Goal: Transaction & Acquisition: Purchase product/service

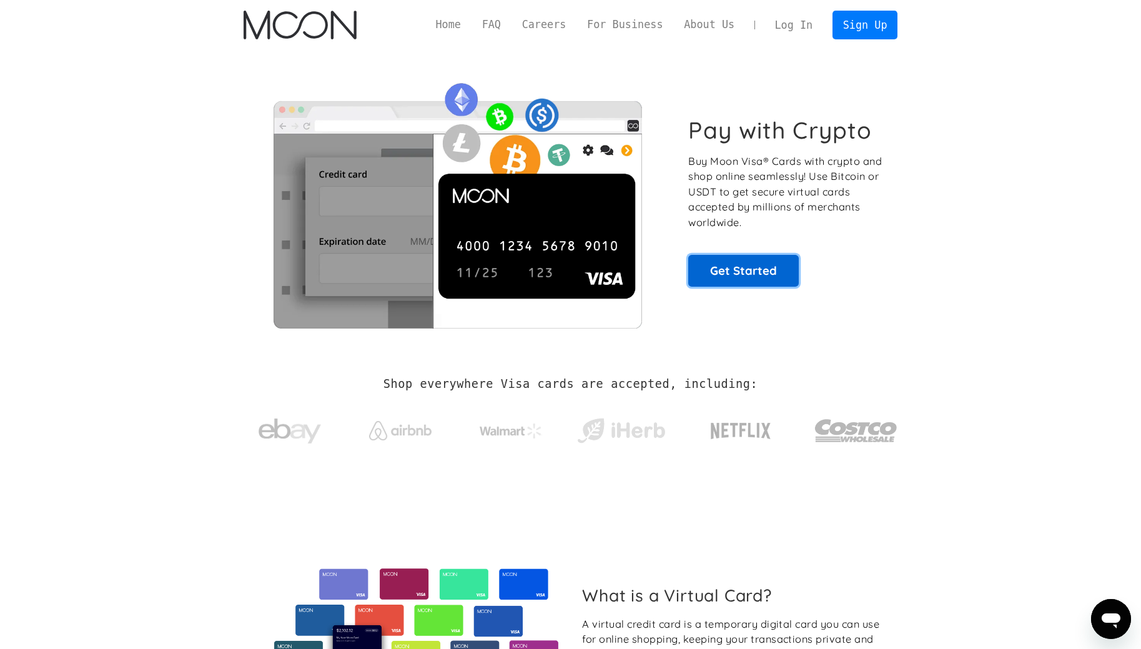
click at [724, 259] on link "Get Started" at bounding box center [743, 270] width 111 height 31
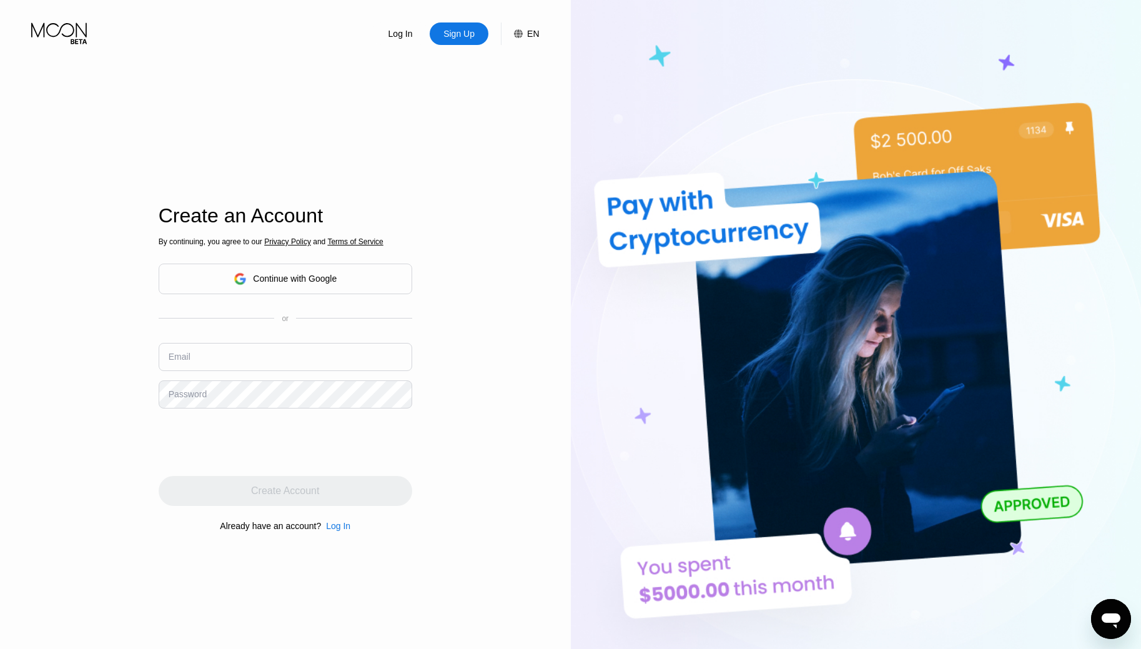
click at [335, 352] on input "text" at bounding box center [286, 357] width 254 height 28
paste input "[PERSON_NAME][EMAIL_ADDRESS][DOMAIN_NAME]"
type input "[PERSON_NAME][EMAIL_ADDRESS][DOMAIN_NAME]"
click at [186, 397] on div "Password" at bounding box center [188, 394] width 38 height 10
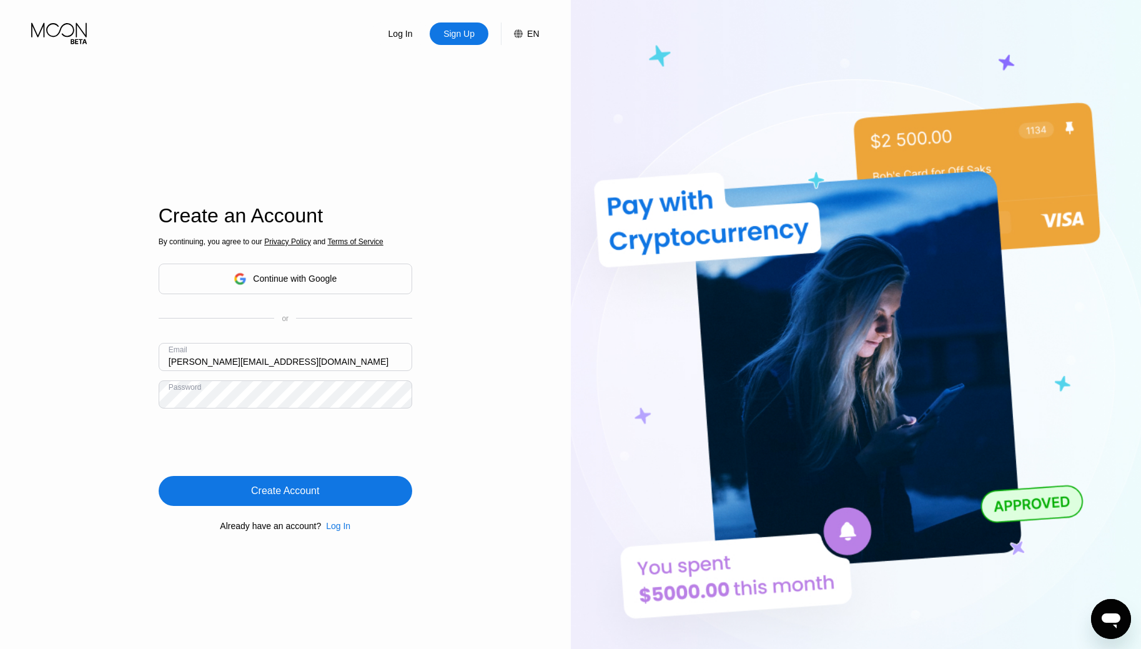
click at [228, 493] on div "Create Account" at bounding box center [286, 491] width 254 height 30
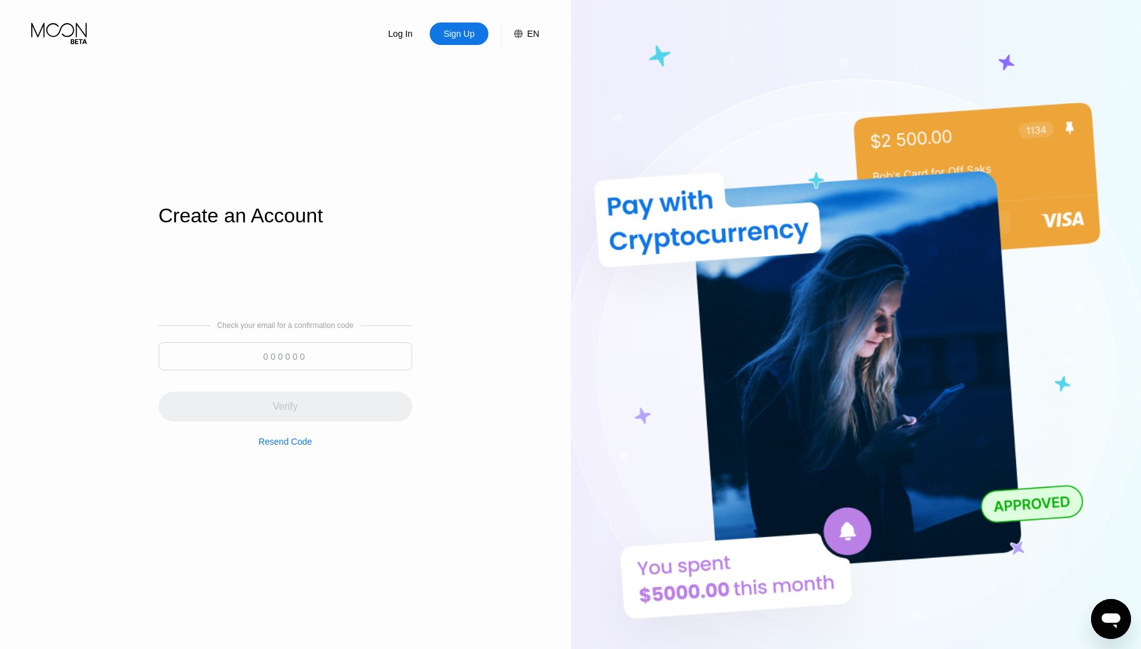
click at [240, 342] on input at bounding box center [286, 356] width 254 height 28
paste input "709998"
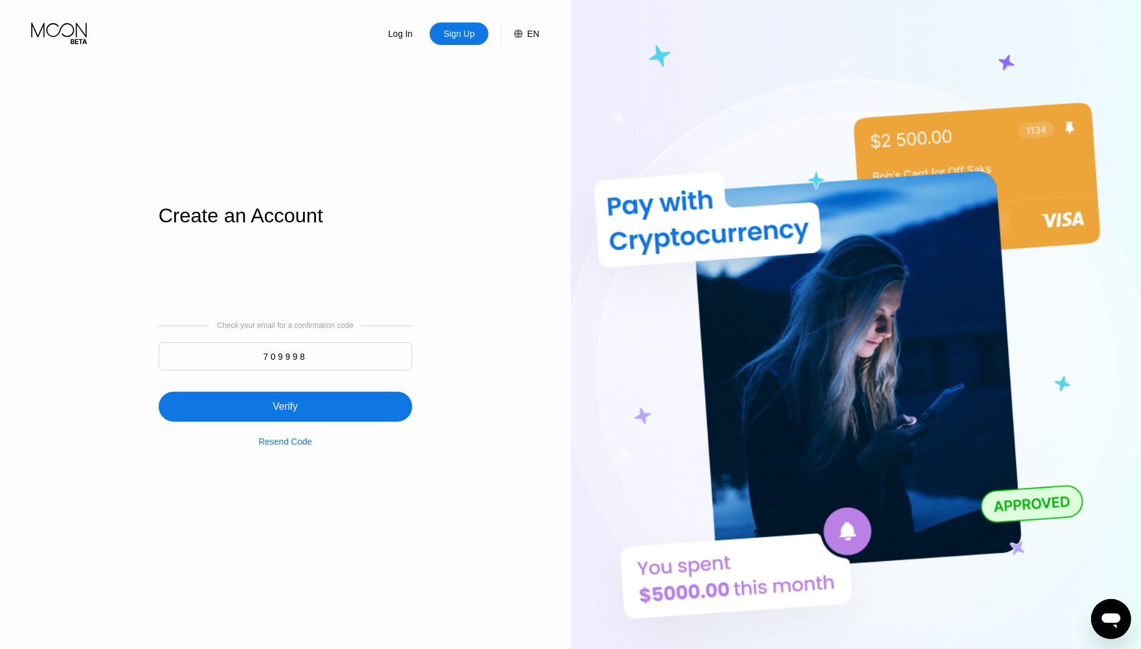
type input "709998"
click at [254, 405] on div "Verify" at bounding box center [286, 407] width 254 height 30
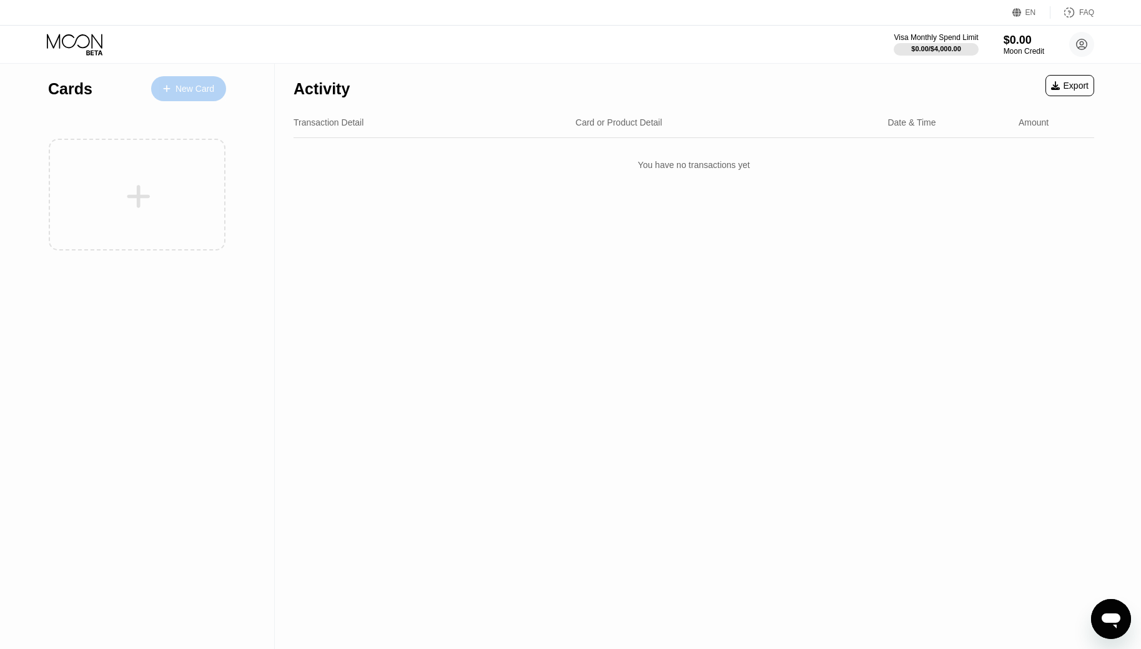
click at [194, 91] on div "New Card" at bounding box center [194, 89] width 39 height 11
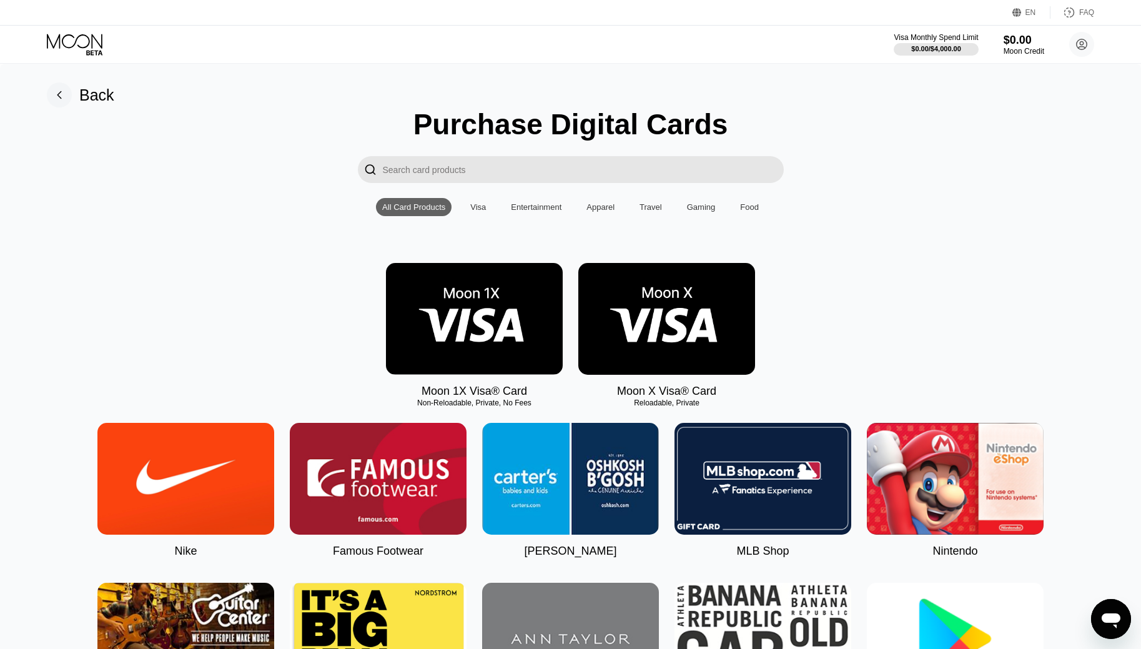
click at [435, 307] on img at bounding box center [474, 319] width 177 height 112
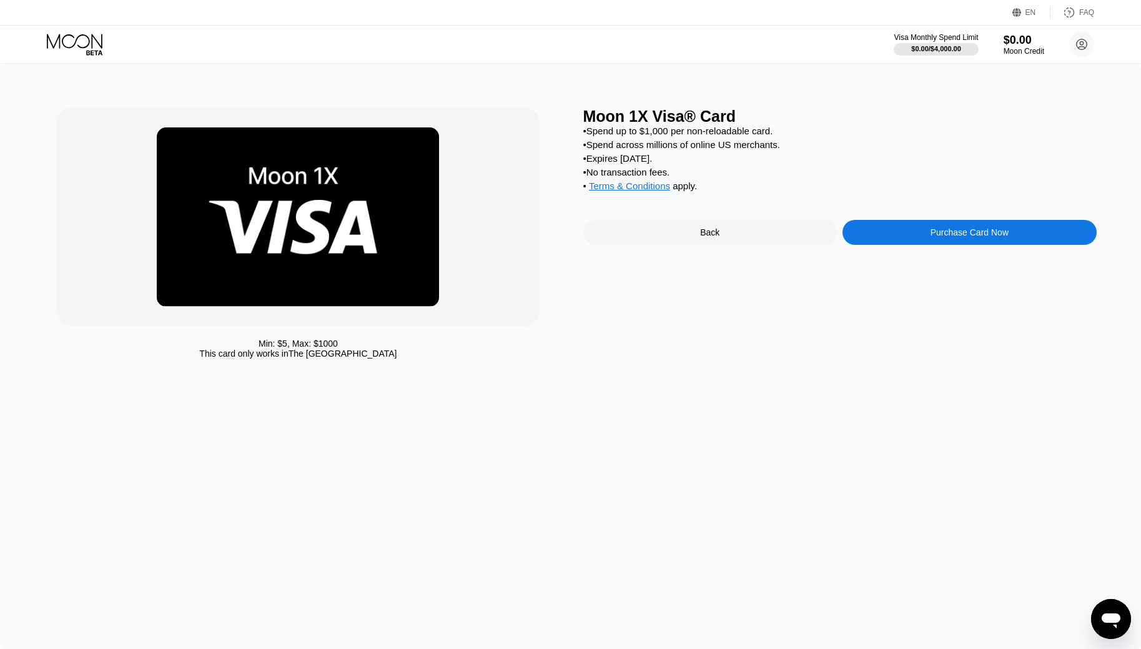
click at [953, 235] on div "Purchase Card Now" at bounding box center [970, 232] width 78 height 10
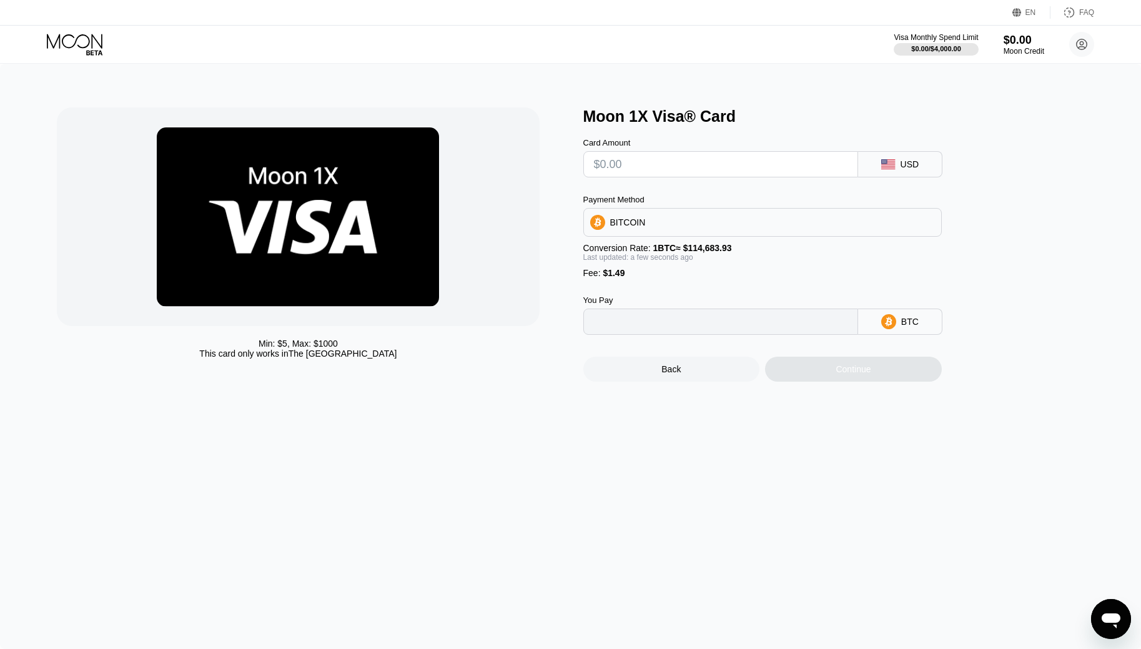
type input "0"
click at [866, 167] on div "USD" at bounding box center [900, 164] width 84 height 26
click at [678, 160] on input "text" at bounding box center [721, 164] width 254 height 25
type input "$30"
type input "0.00027459"
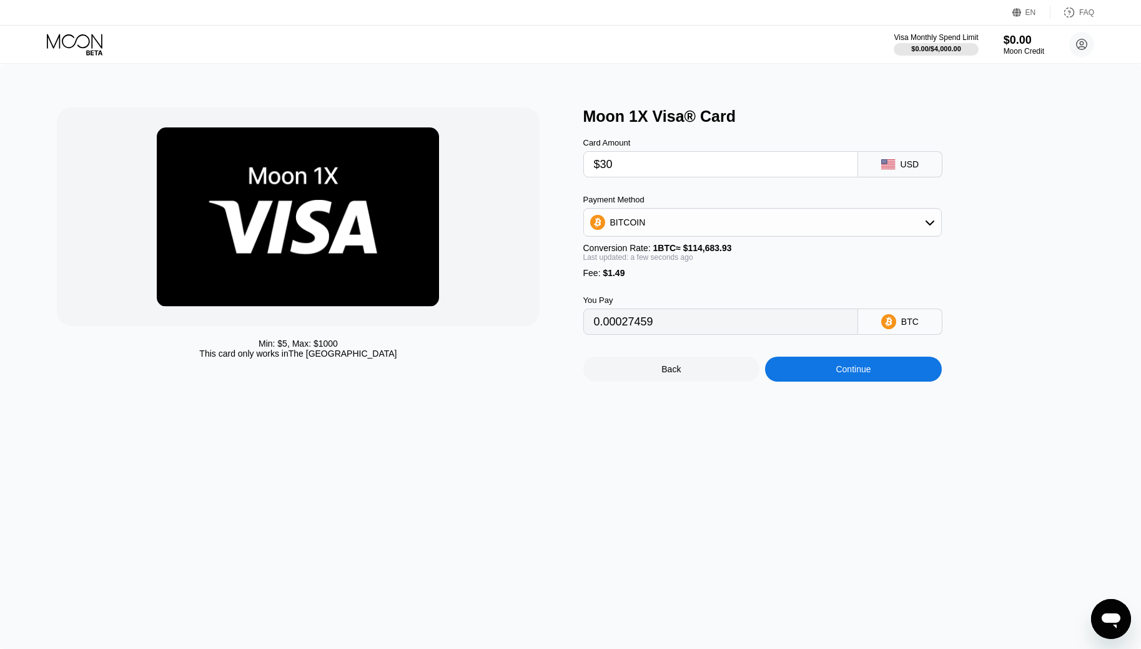
type input "$30"
click at [681, 214] on div "BITCOIN" at bounding box center [762, 222] width 357 height 25
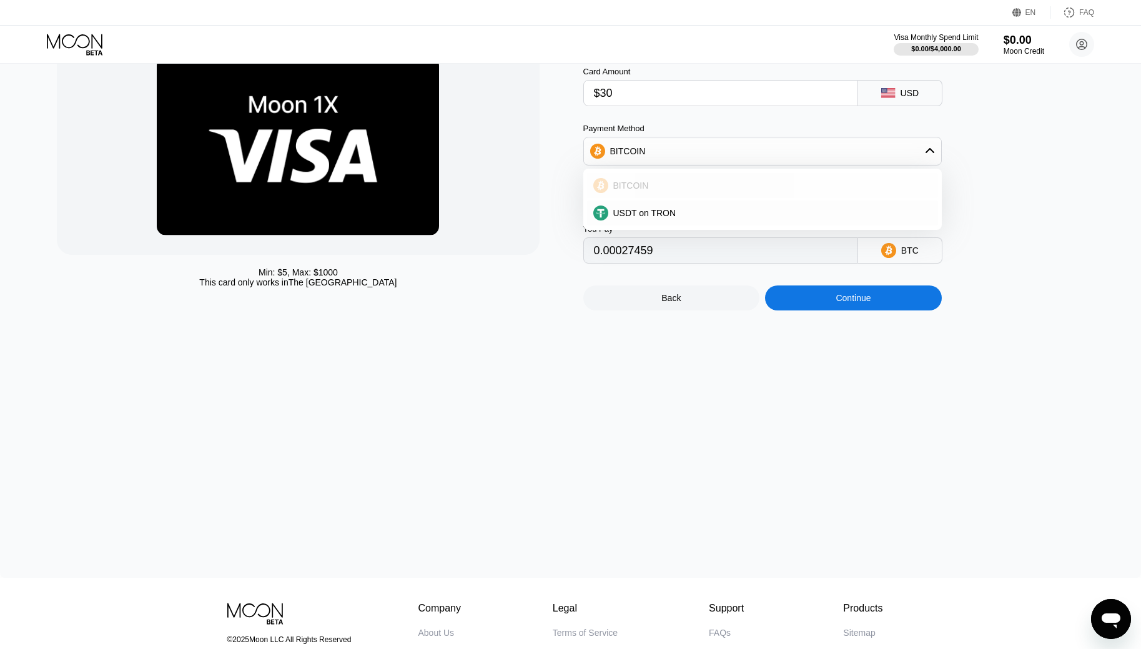
click at [642, 190] on span "BITCOIN" at bounding box center [631, 185] width 36 height 10
drag, startPoint x: 624, startPoint y: 97, endPoint x: 603, endPoint y: 96, distance: 21.3
click at [603, 96] on input "$30" at bounding box center [721, 93] width 254 height 25
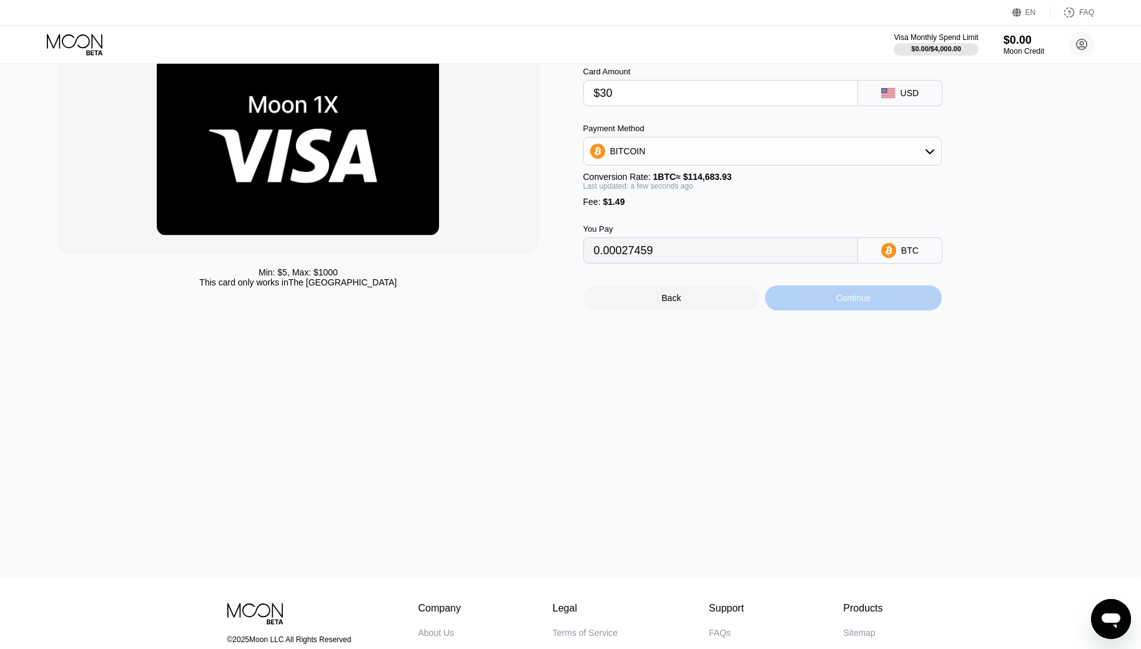
click at [839, 303] on div "Continue" at bounding box center [853, 298] width 35 height 10
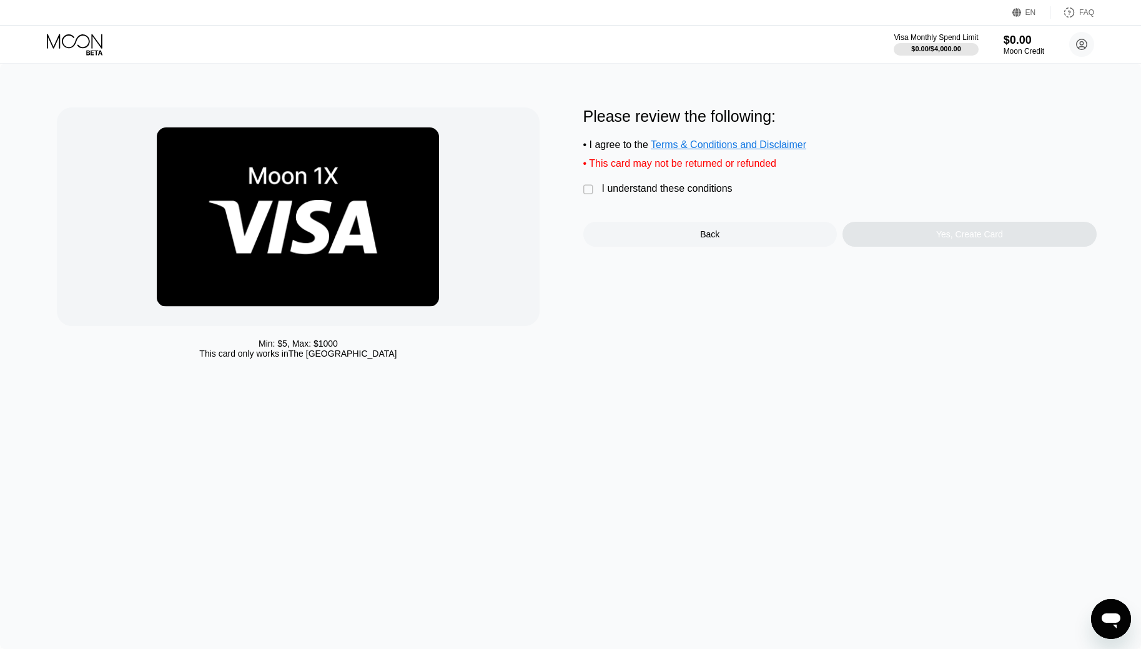
click at [611, 192] on div "I understand these conditions" at bounding box center [667, 188] width 131 height 11
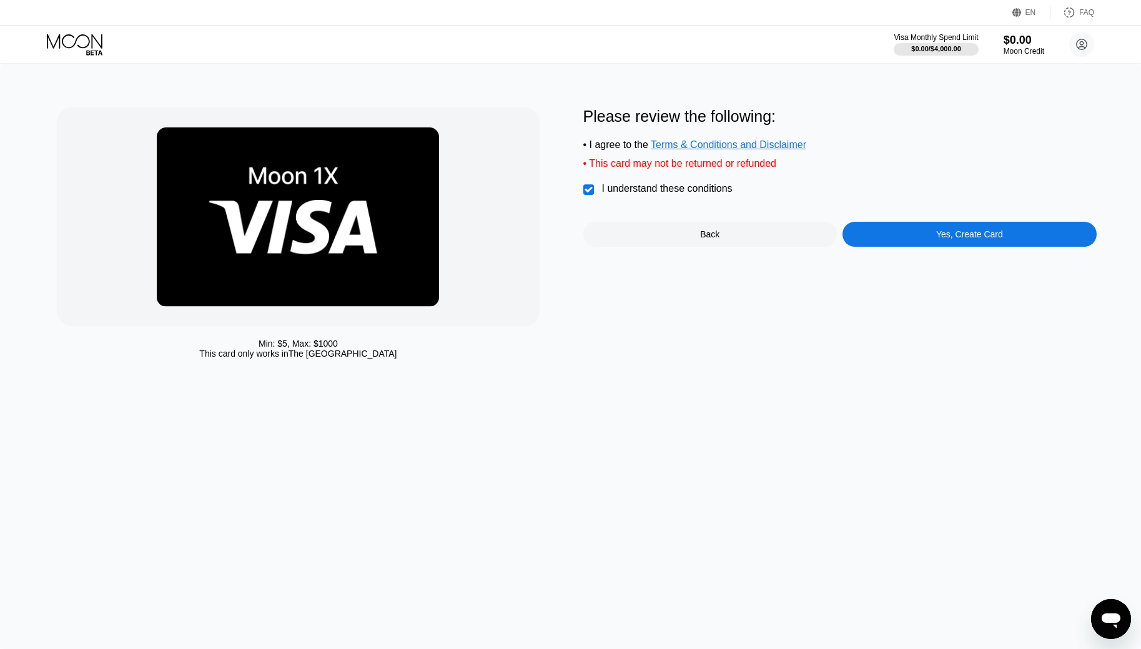
click at [931, 242] on div "Yes, Create Card" at bounding box center [969, 234] width 254 height 25
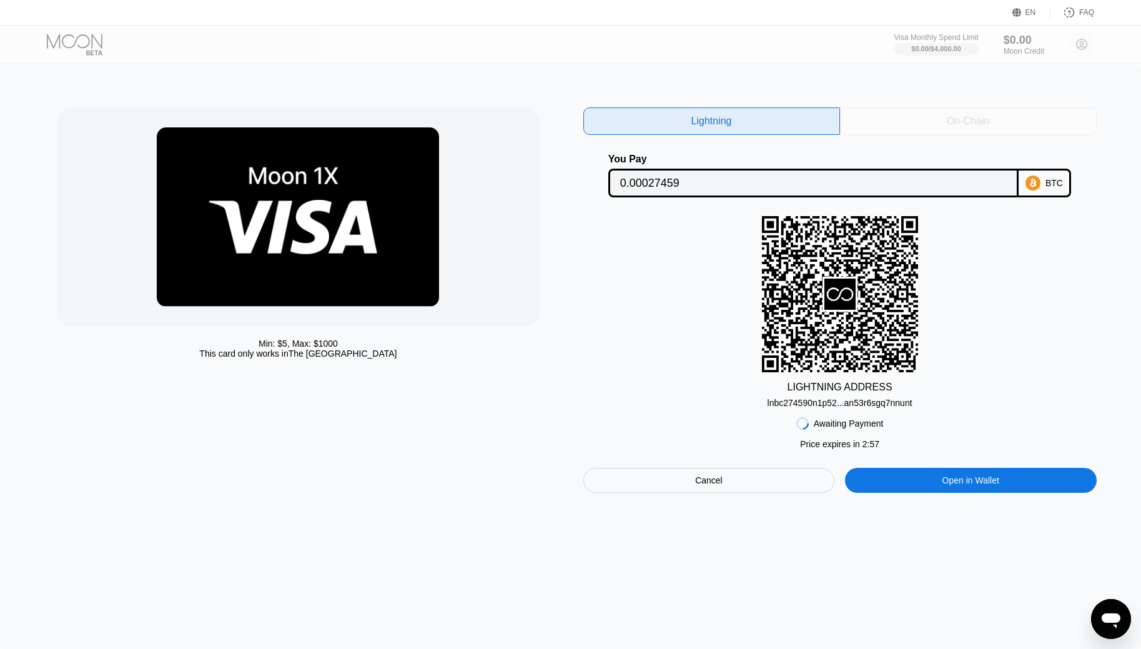
click at [949, 128] on div "On-Chain" at bounding box center [968, 120] width 257 height 27
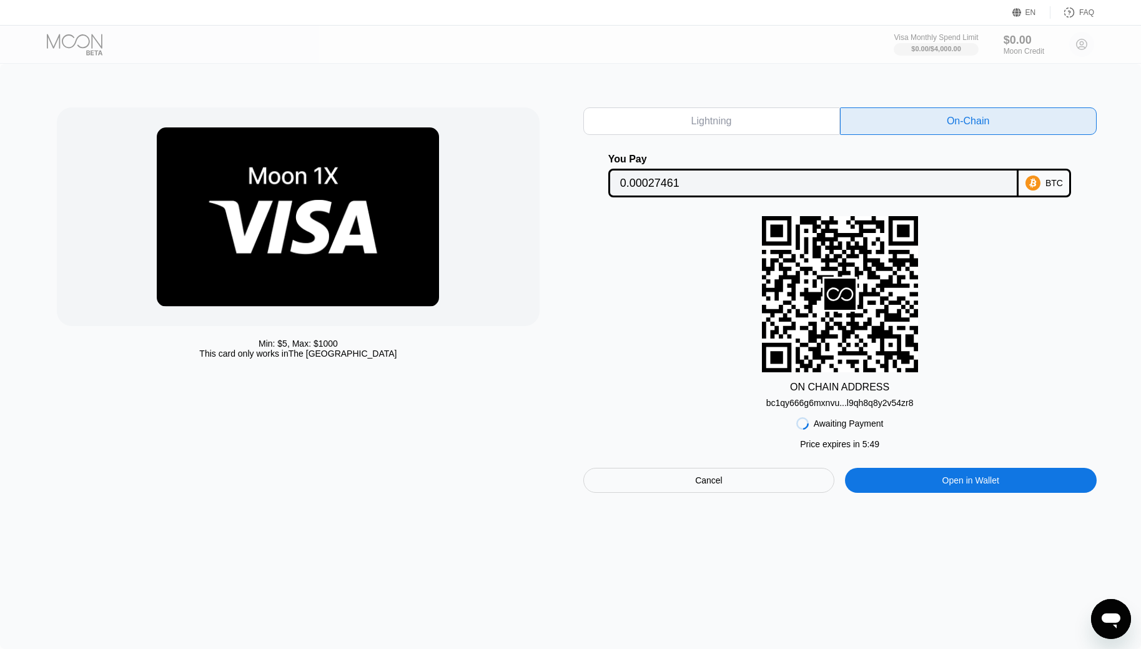
click at [660, 185] on input "0.00027461" at bounding box center [813, 182] width 387 height 25
click at [826, 404] on div "bc1qy666g6mxnvu...l9qh8q8y2v54zr8" at bounding box center [839, 403] width 147 height 10
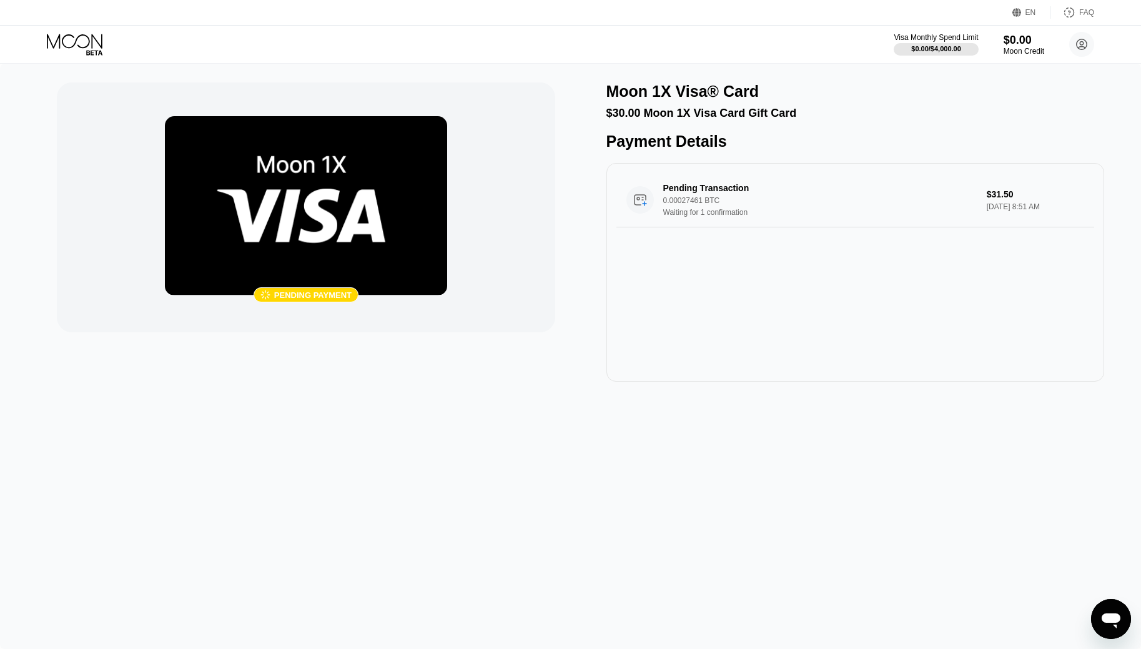
click at [462, 362] on div " Pending payment" at bounding box center [306, 231] width 498 height 299
click at [659, 447] on div " Pending payment Moon 1X Visa® Card $30.00 Moon 1X Visa Card Gift Card Payment…" at bounding box center [570, 356] width 1141 height 585
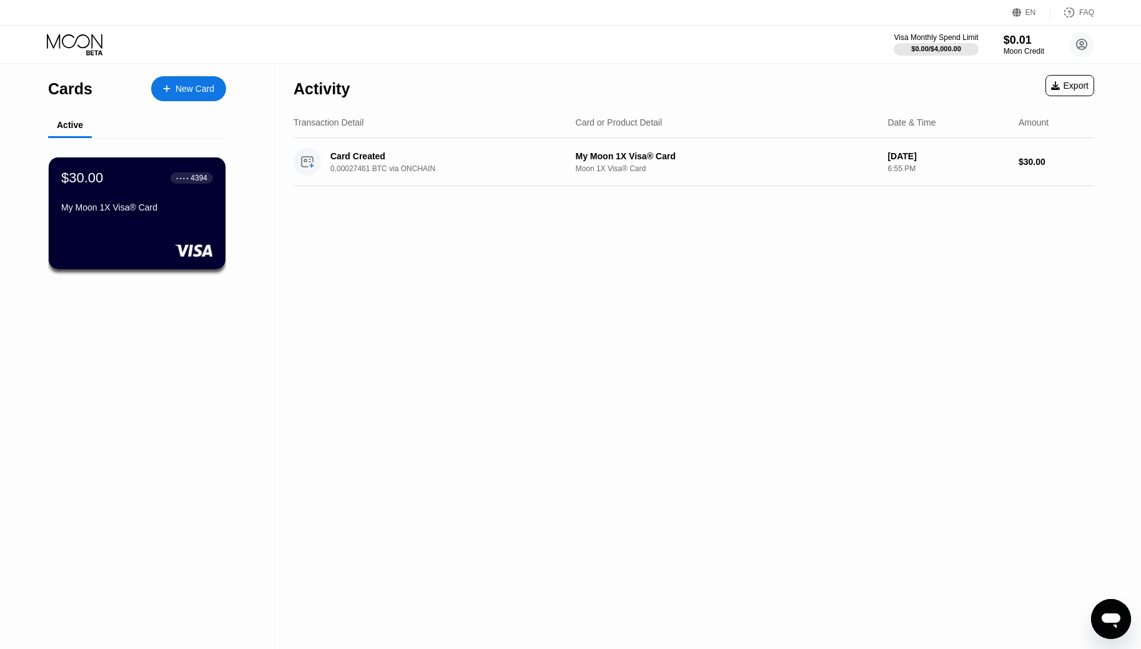
click at [117, 229] on div "$30.00 ● ● ● ● 4394 My Moon 1X Visa® Card" at bounding box center [137, 213] width 177 height 112
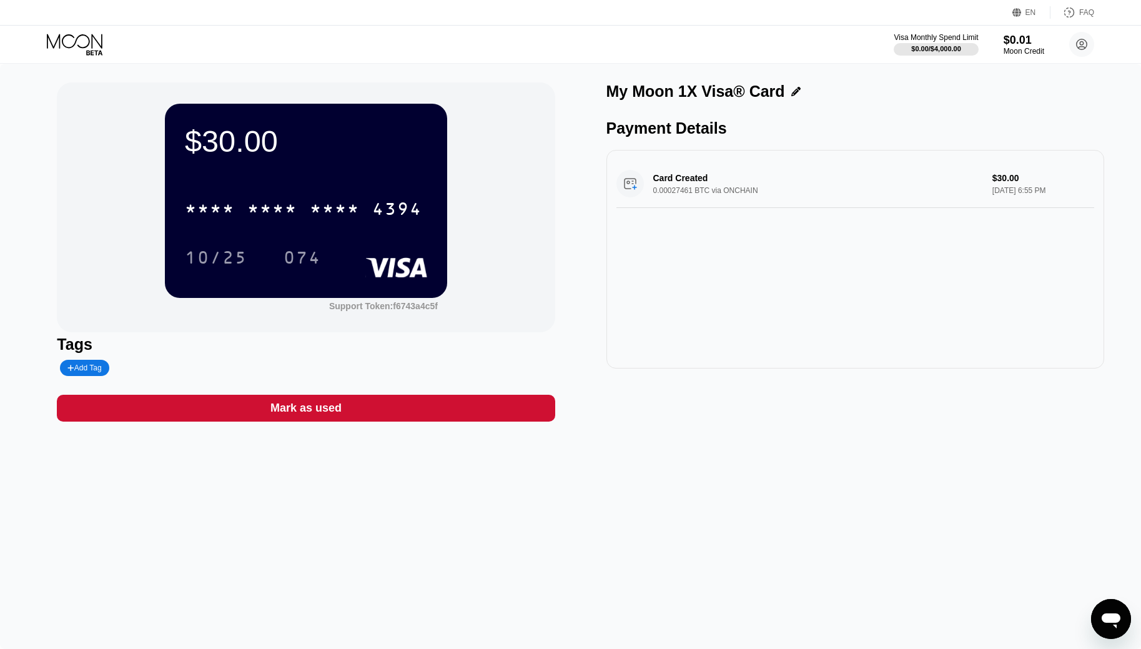
click at [272, 273] on div "10/25 074" at bounding box center [306, 257] width 242 height 31
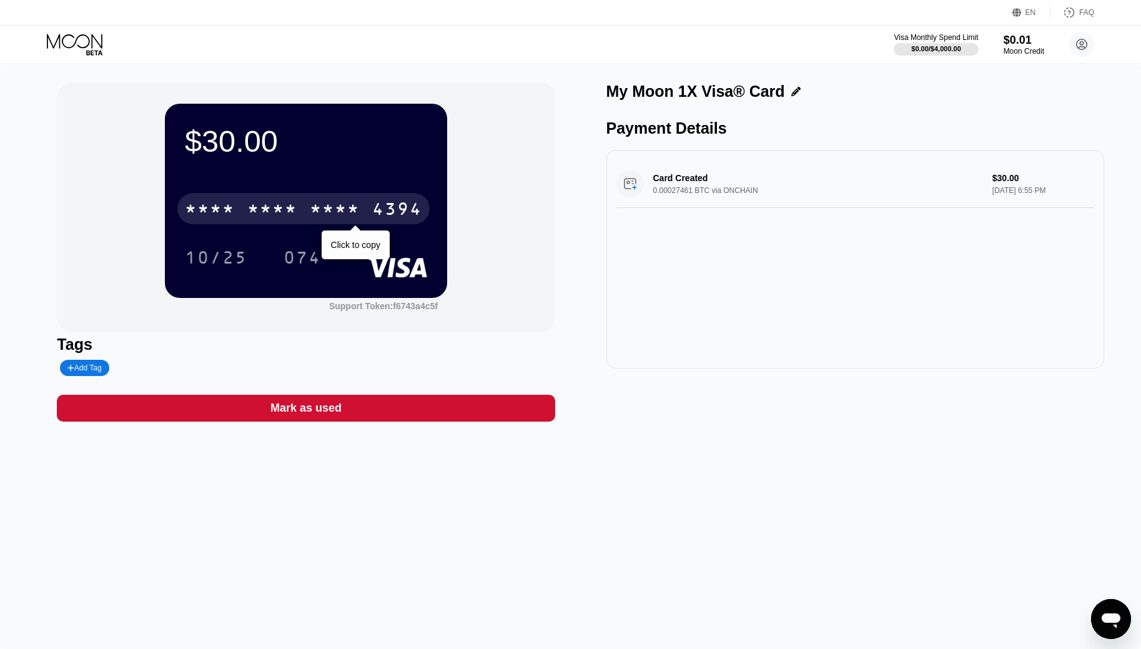
click at [261, 210] on div "* * * *" at bounding box center [272, 210] width 50 height 20
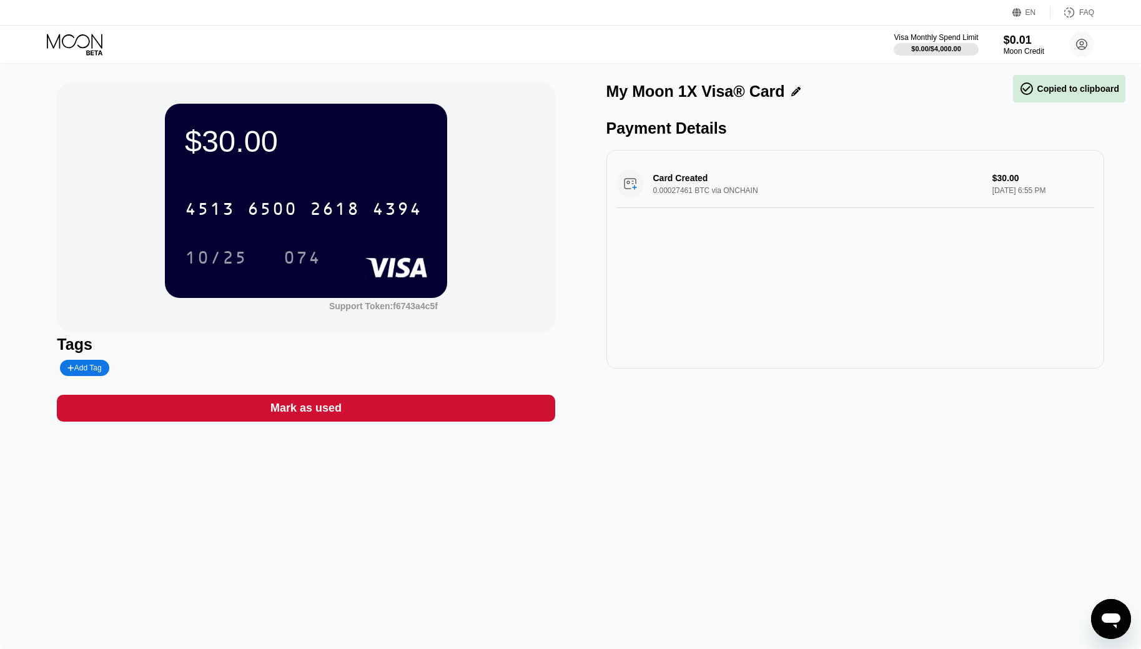
click at [467, 311] on div "$30.00 4513 6500 2618 4394 10/25 074 Support Token: f6743a4c5f" at bounding box center [306, 207] width 498 height 250
click at [207, 257] on div "10/25" at bounding box center [216, 259] width 62 height 20
click at [320, 261] on div "074" at bounding box center [302, 259] width 37 height 20
